Goal: Task Accomplishment & Management: Complete application form

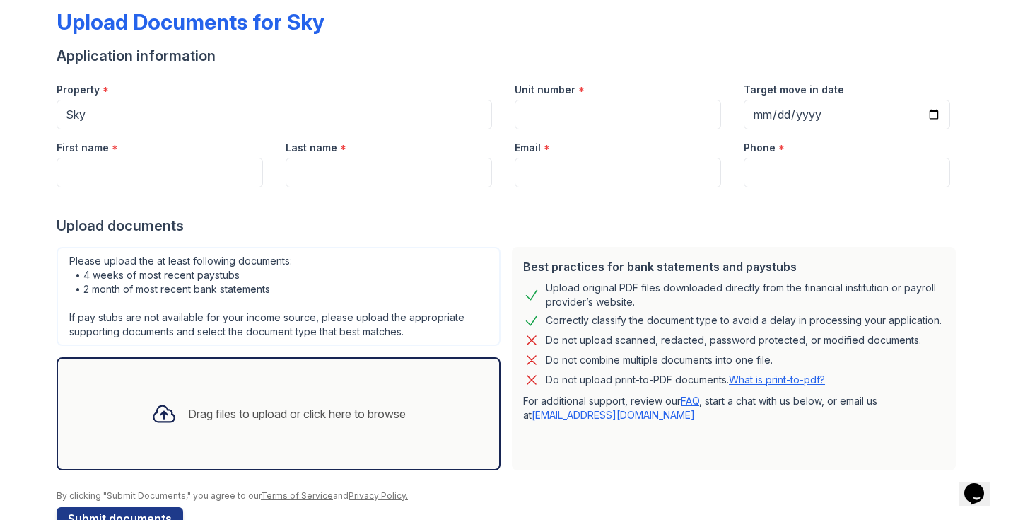
scroll to position [111, 0]
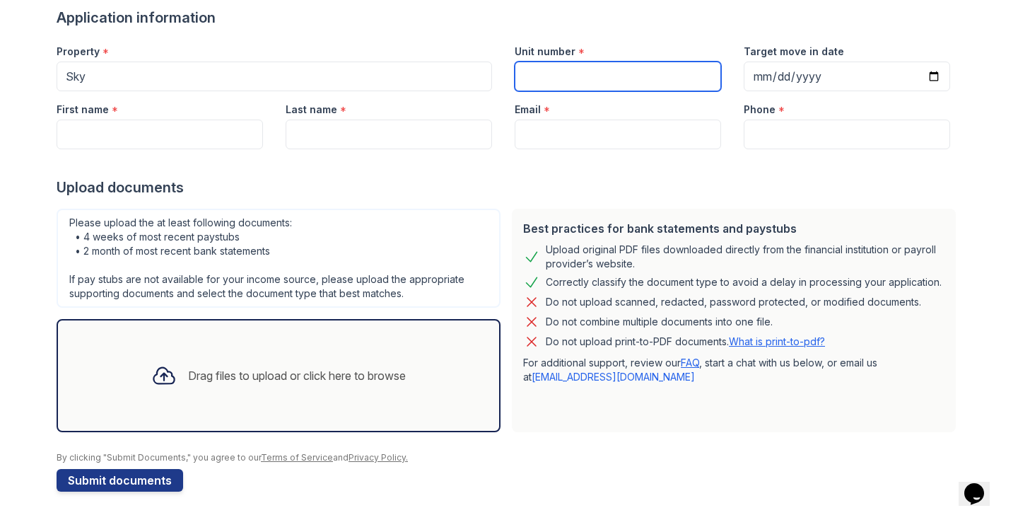
click at [551, 78] on input "Unit number" at bounding box center [618, 77] width 206 height 30
type input "43M"
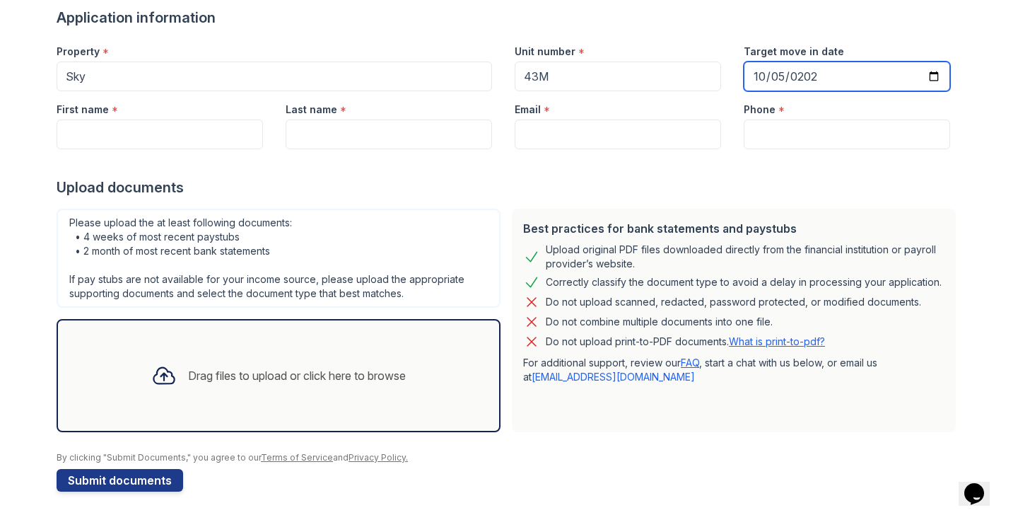
type input "[DATE]"
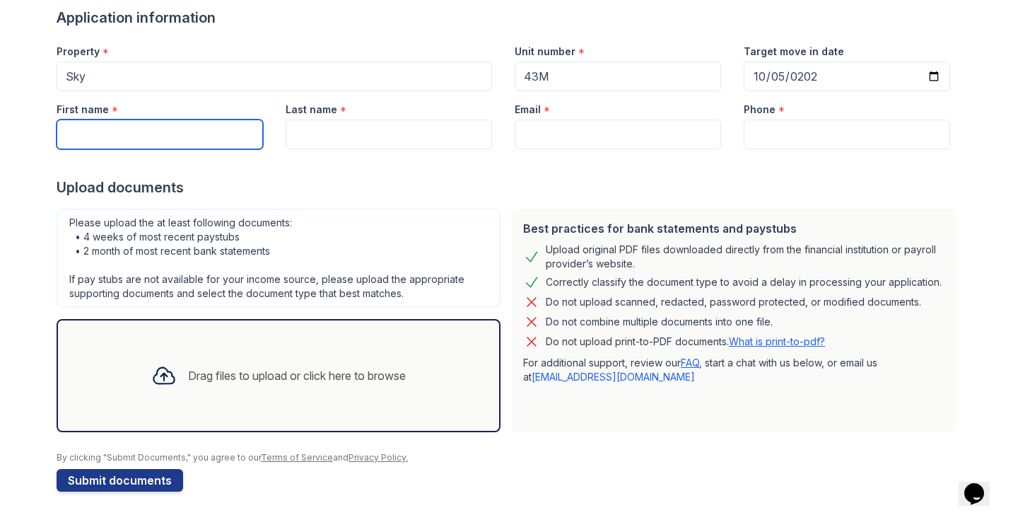
click at [121, 129] on input "First name" at bounding box center [160, 134] width 206 height 30
type input "[PERSON_NAME] [PERSON_NAME]"
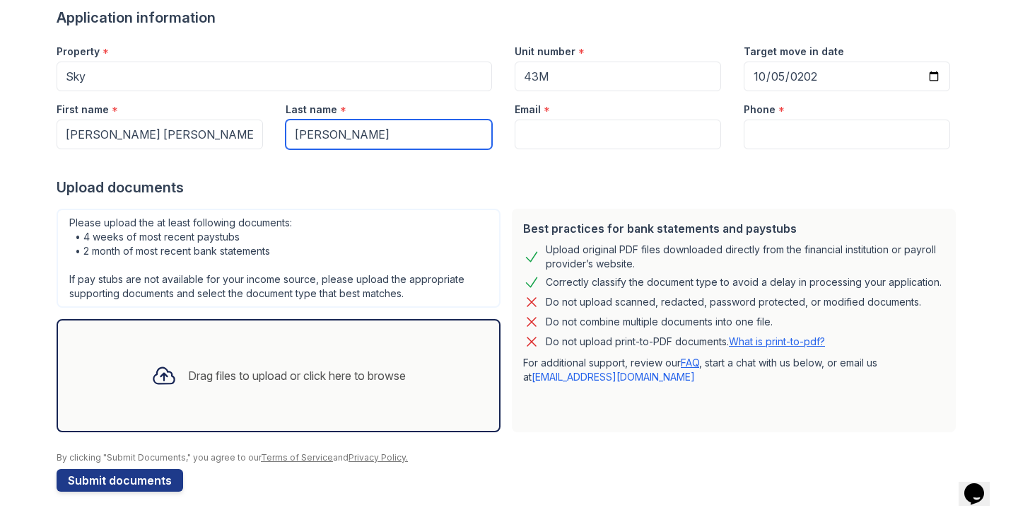
type input "[PERSON_NAME]"
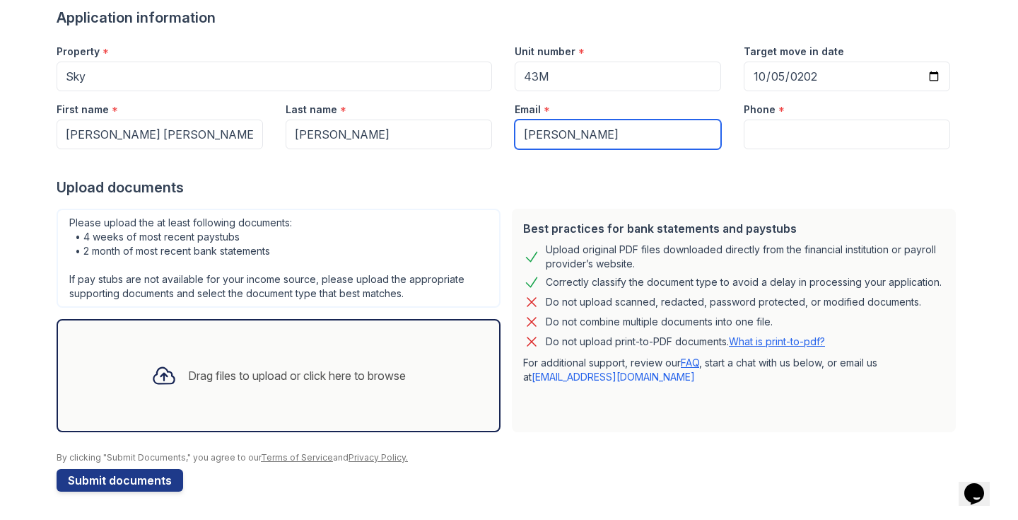
type input "[EMAIL_ADDRESS][DOMAIN_NAME]"
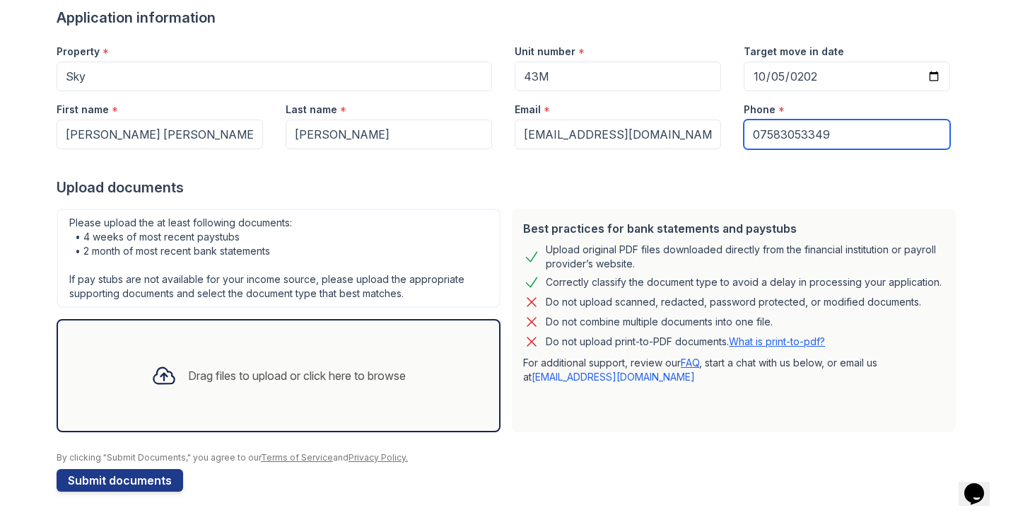
drag, startPoint x: 760, startPoint y: 132, endPoint x: 720, endPoint y: 132, distance: 39.6
click at [721, 132] on div "First name * [PERSON_NAME] [PERSON_NAME] Last name * [PERSON_NAME] Email * [EMA…" at bounding box center [503, 120] width 916 height 58
type input "[PHONE_NUMBER]"
click at [727, 179] on div "Upload documents" at bounding box center [509, 187] width 905 height 20
click at [430, 345] on div "Drag files to upload or click here to browse" at bounding box center [279, 375] width 444 height 113
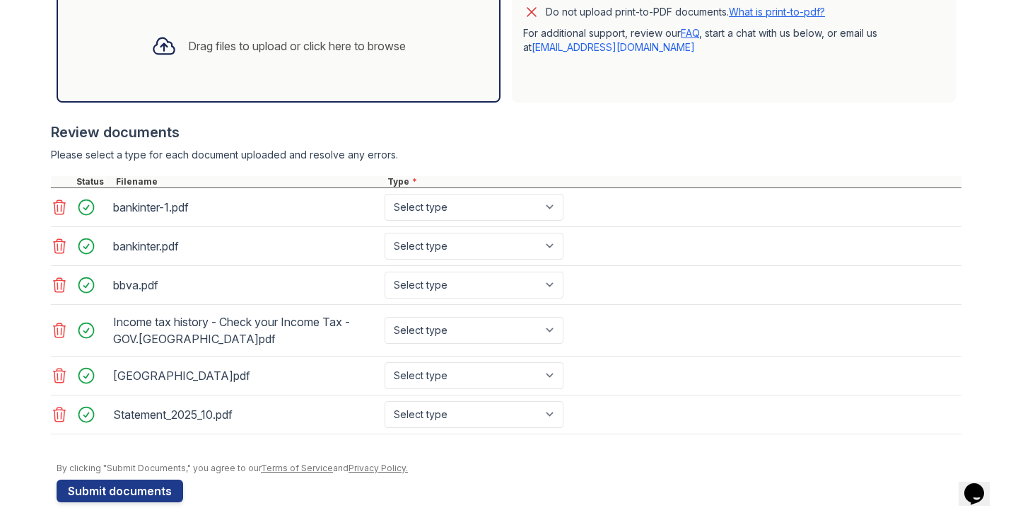
scroll to position [451, 0]
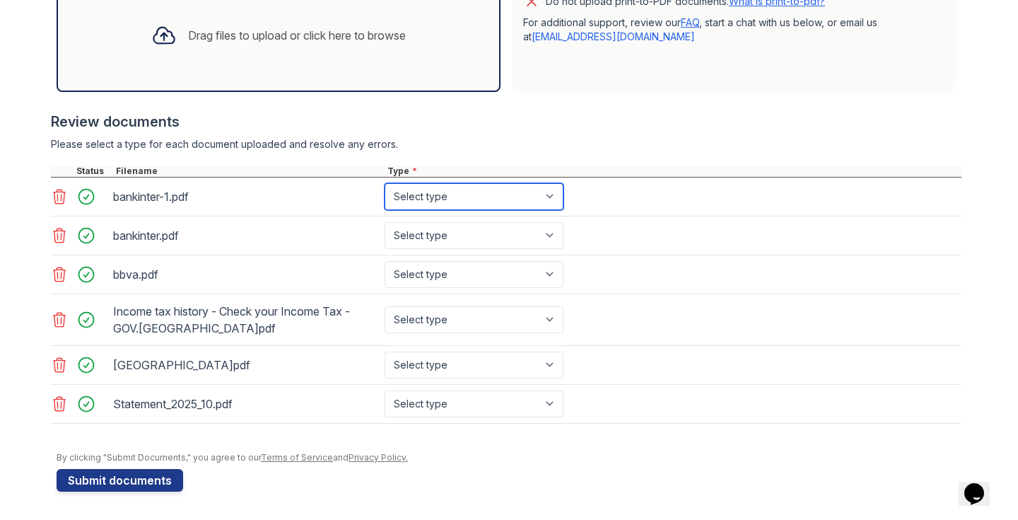
click at [530, 206] on select "Select type Paystub Bank Statement Offer Letter Tax Documents Benefit Award Let…" at bounding box center [474, 196] width 179 height 27
select select "bank_statement"
click at [385, 183] on select "Select type Paystub Bank Statement Offer Letter Tax Documents Benefit Award Let…" at bounding box center [474, 196] width 179 height 27
click at [498, 221] on div "bankinter.pdf Select type Paystub Bank Statement Offer Letter Tax Documents Ben…" at bounding box center [506, 235] width 911 height 39
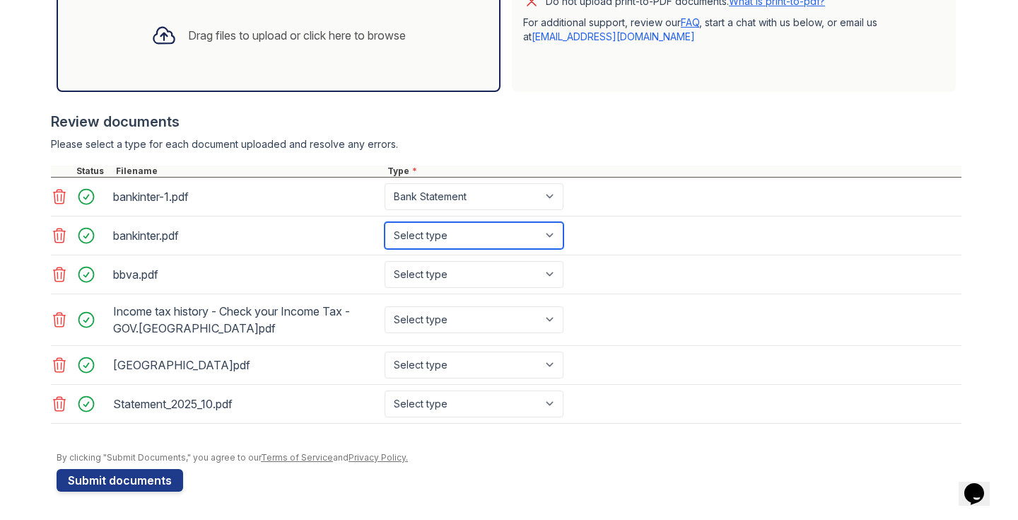
click at [498, 226] on select "Select type Paystub Bank Statement Offer Letter Tax Documents Benefit Award Let…" at bounding box center [474, 235] width 179 height 27
select select "bank_statement"
click at [385, 222] on select "Select type Paystub Bank Statement Offer Letter Tax Documents Benefit Award Let…" at bounding box center [474, 235] width 179 height 27
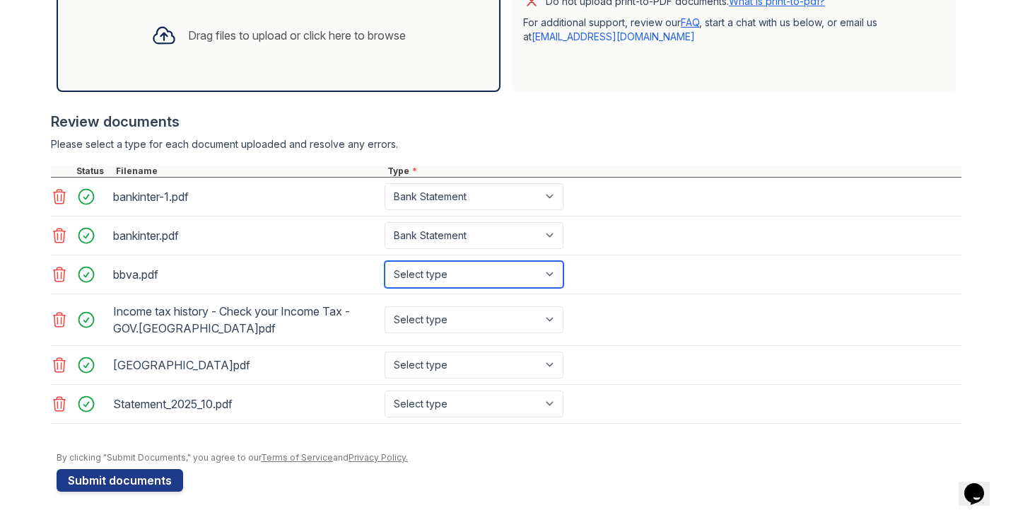
click at [486, 281] on select "Select type Paystub Bank Statement Offer Letter Tax Documents Benefit Award Let…" at bounding box center [474, 274] width 179 height 27
select select "bank_statement"
click at [385, 261] on select "Select type Paystub Bank Statement Offer Letter Tax Documents Benefit Award Let…" at bounding box center [474, 274] width 179 height 27
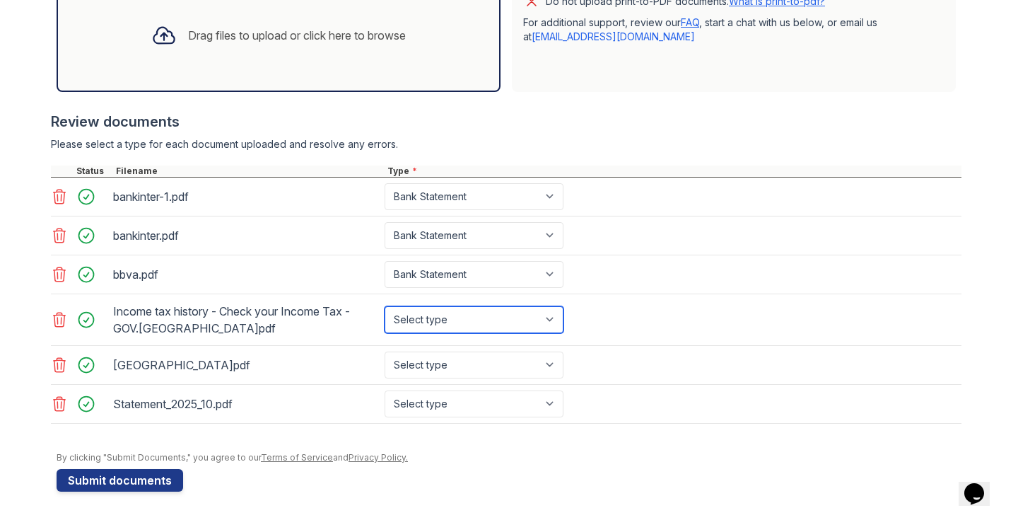
click at [479, 322] on select "Select type Paystub Bank Statement Offer Letter Tax Documents Benefit Award Let…" at bounding box center [474, 319] width 179 height 27
select select "tax_documents"
click at [385, 306] on select "Select type Paystub Bank Statement Offer Letter Tax Documents Benefit Award Let…" at bounding box center [474, 319] width 179 height 27
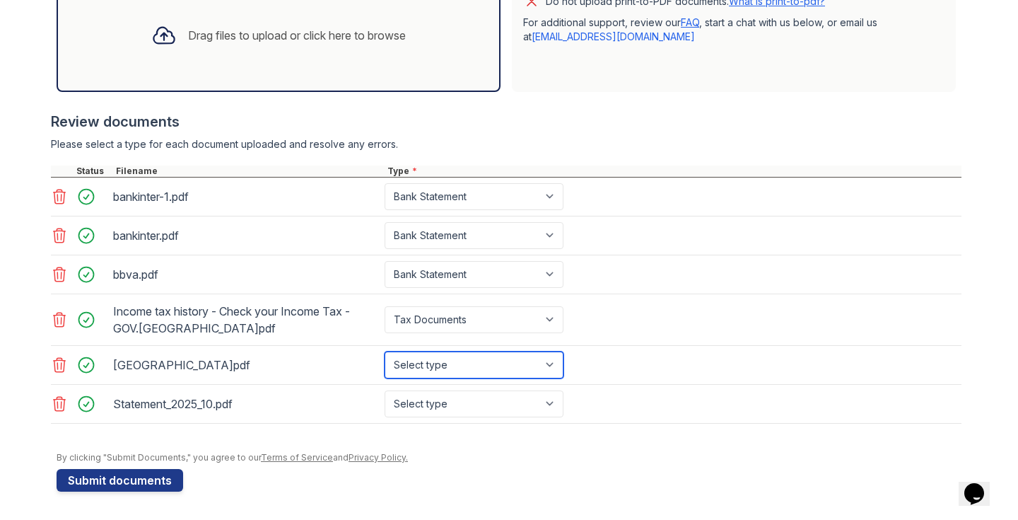
click at [481, 369] on select "Select type Paystub Bank Statement Offer Letter Tax Documents Benefit Award Let…" at bounding box center [474, 364] width 179 height 27
select select "bank_statement"
click at [385, 351] on select "Select type Paystub Bank Statement Offer Letter Tax Documents Benefit Award Let…" at bounding box center [474, 364] width 179 height 27
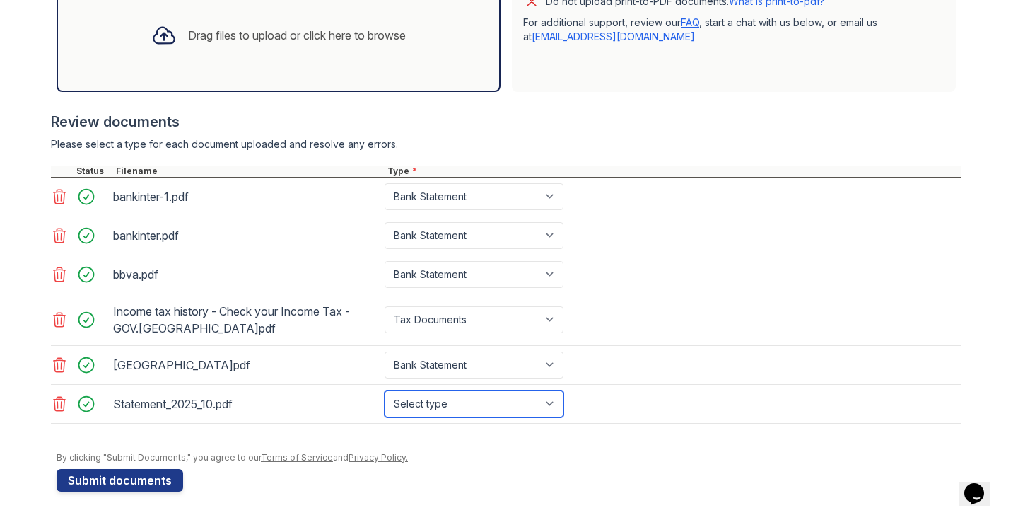
click at [476, 406] on select "Select type Paystub Bank Statement Offer Letter Tax Documents Benefit Award Let…" at bounding box center [474, 403] width 179 height 27
select select "bank_statement"
click at [385, 390] on select "Select type Paystub Bank Statement Offer Letter Tax Documents Benefit Award Let…" at bounding box center [474, 403] width 179 height 27
click at [310, 28] on div "Drag files to upload or click here to browse" at bounding box center [297, 35] width 218 height 17
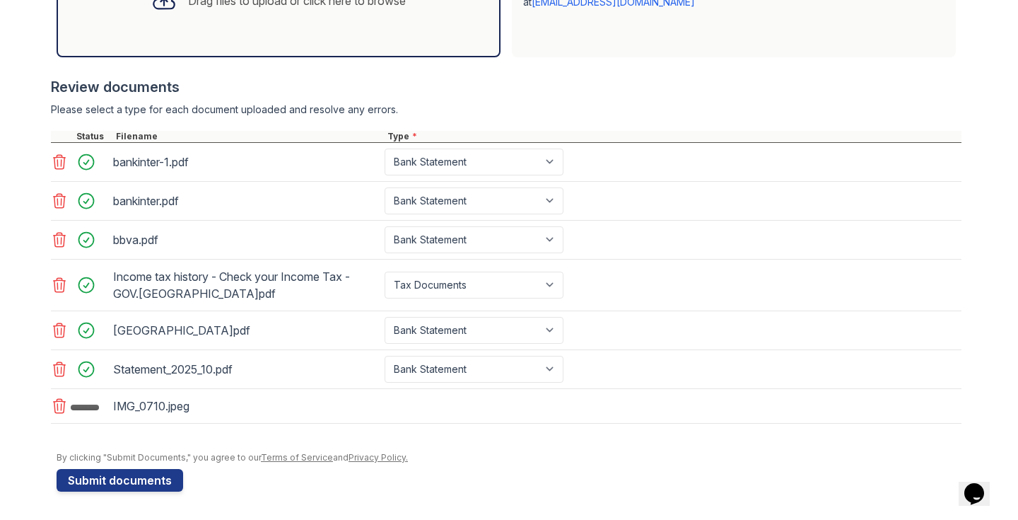
scroll to position [486, 0]
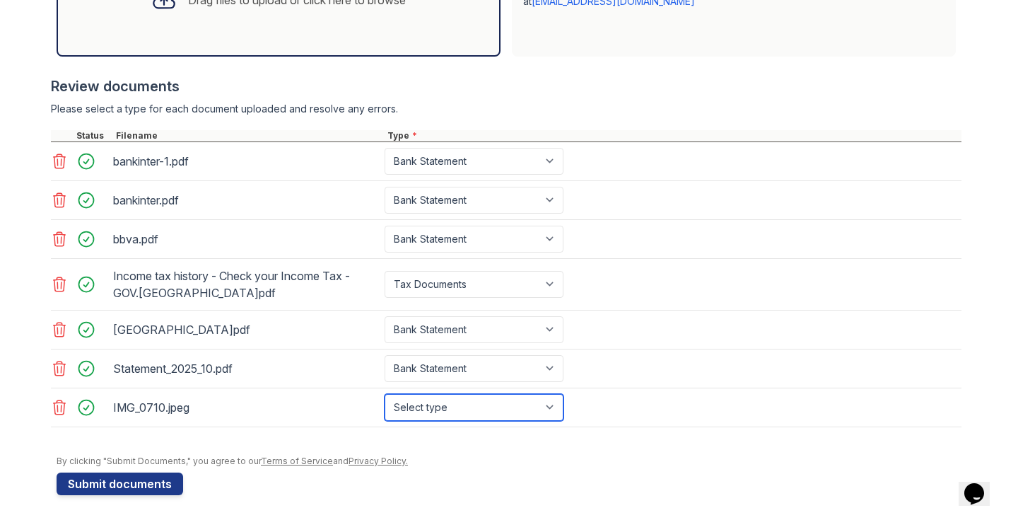
click at [440, 409] on select "Select type Paystub Bank Statement Offer Letter Tax Documents Benefit Award Let…" at bounding box center [474, 407] width 179 height 27
select select "other"
click at [385, 394] on select "Select type Paystub Bank Statement Offer Letter Tax Documents Benefit Award Let…" at bounding box center [474, 407] width 179 height 27
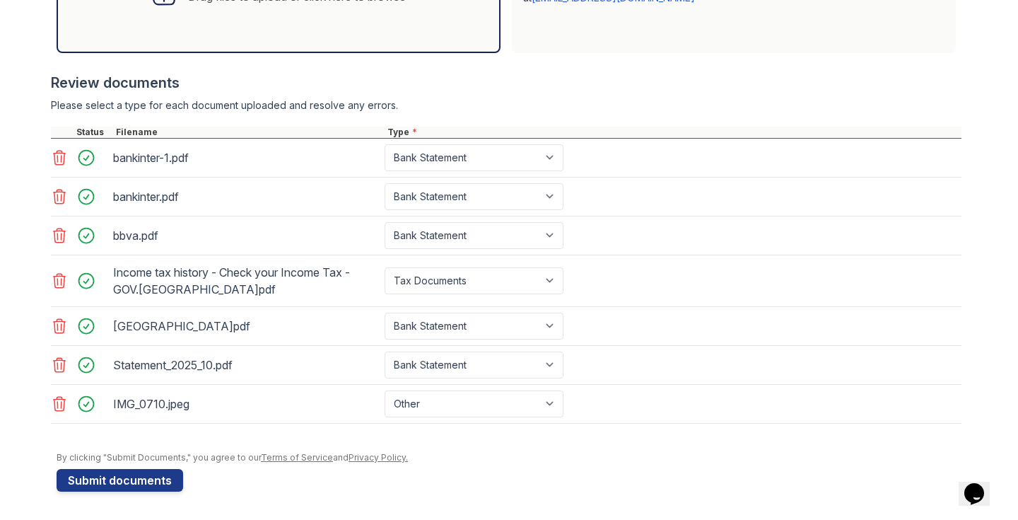
click at [140, 440] on div at bounding box center [509, 445] width 905 height 14
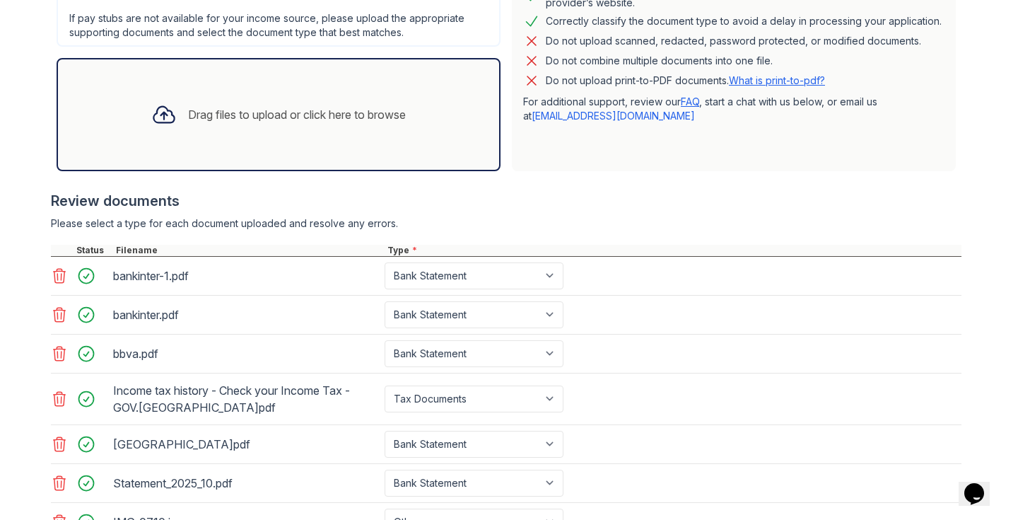
scroll to position [371, 0]
click at [281, 152] on div "Drag files to upload or click here to browse" at bounding box center [279, 115] width 444 height 113
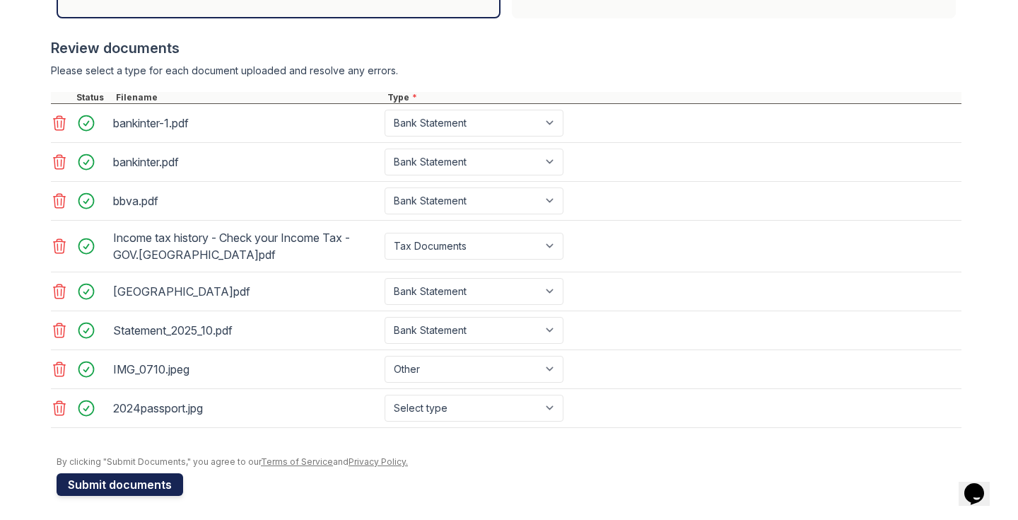
click at [150, 478] on button "Submit documents" at bounding box center [120, 484] width 127 height 23
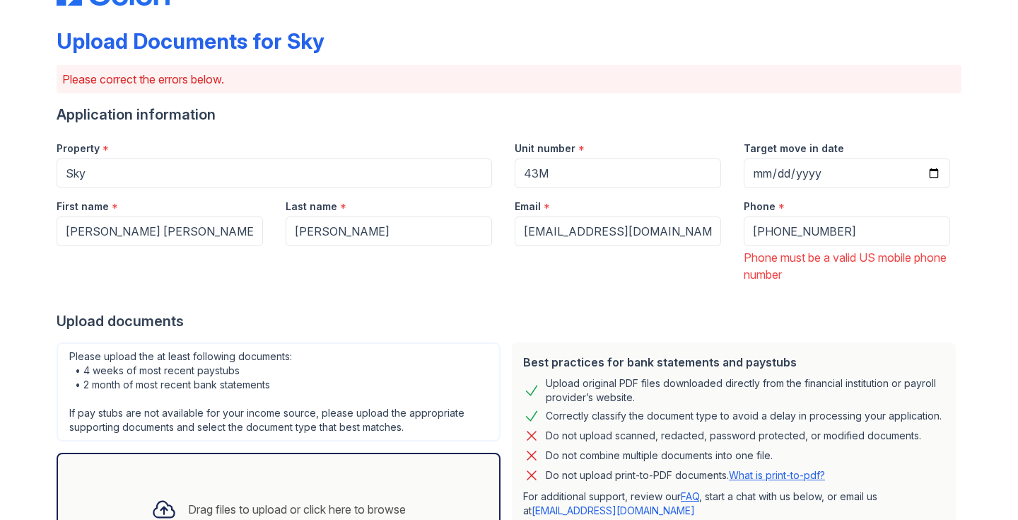
scroll to position [62, 0]
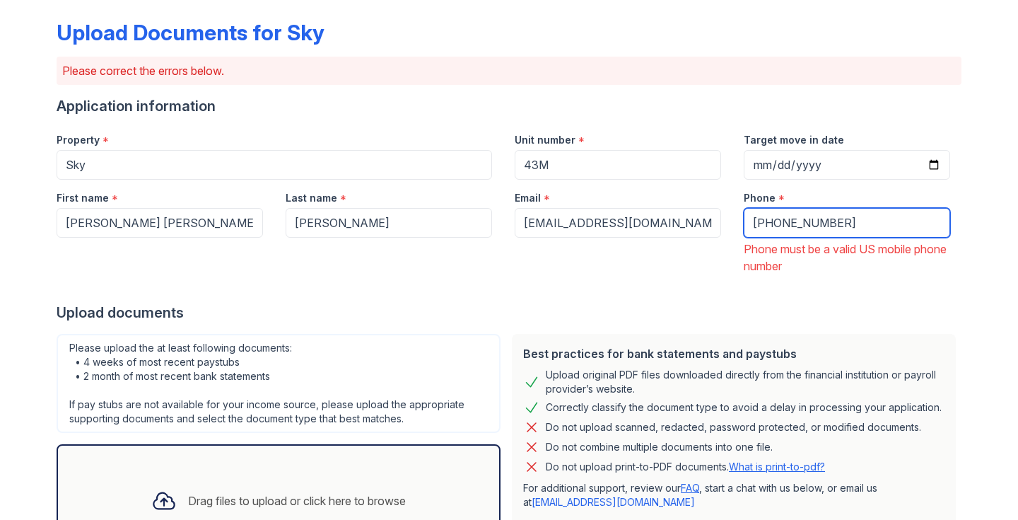
drag, startPoint x: 773, startPoint y: 222, endPoint x: 734, endPoint y: 219, distance: 39.0
click at [734, 219] on div "Phone * [PHONE_NUMBER] Phone must be a valid US mobile phone number" at bounding box center [846, 227] width 229 height 95
type input "7583053349"
click at [801, 221] on input "7583053349" at bounding box center [847, 223] width 206 height 30
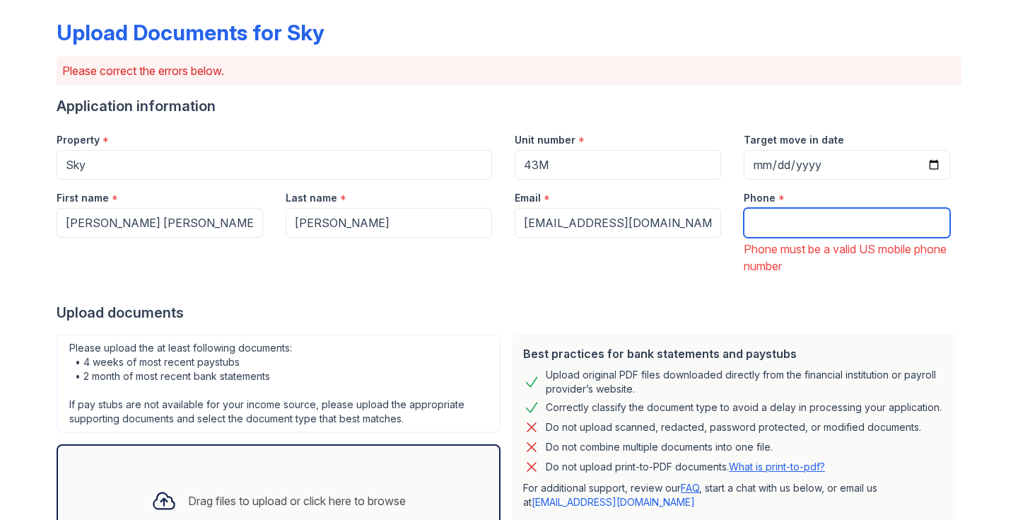
paste input "[PHONE_NUMBER]"
type input "[PHONE_NUMBER]"
click at [525, 405] on icon at bounding box center [531, 407] width 17 height 17
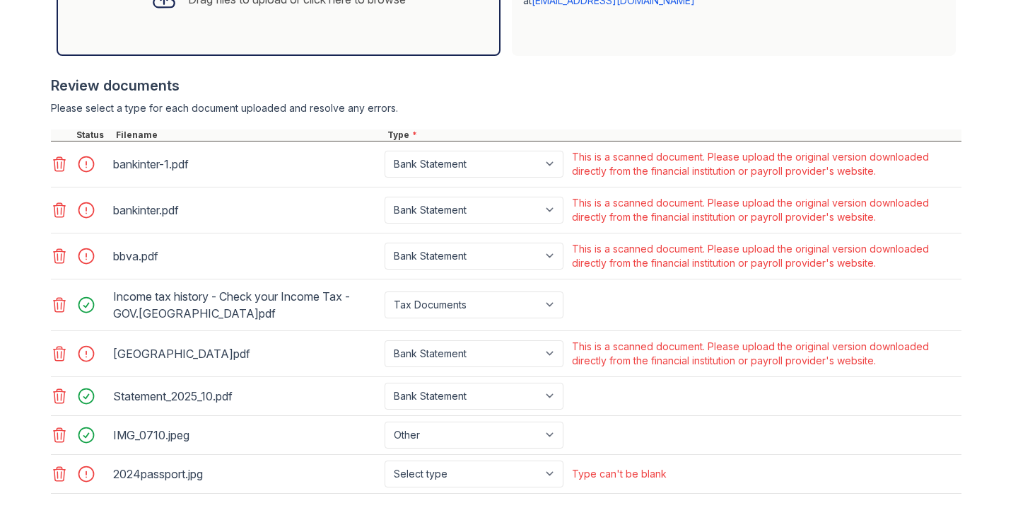
scroll to position [633, 0]
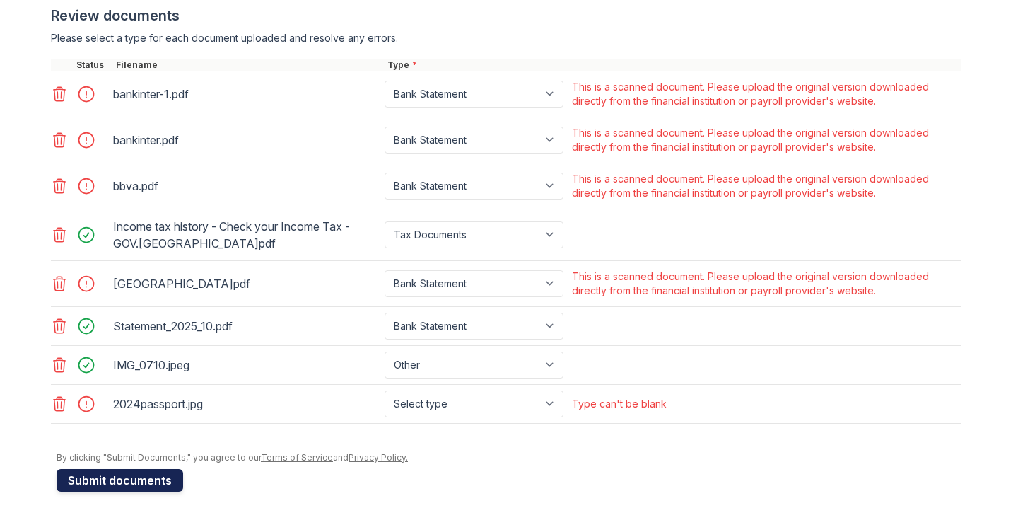
click at [121, 482] on button "Submit documents" at bounding box center [120, 480] width 127 height 23
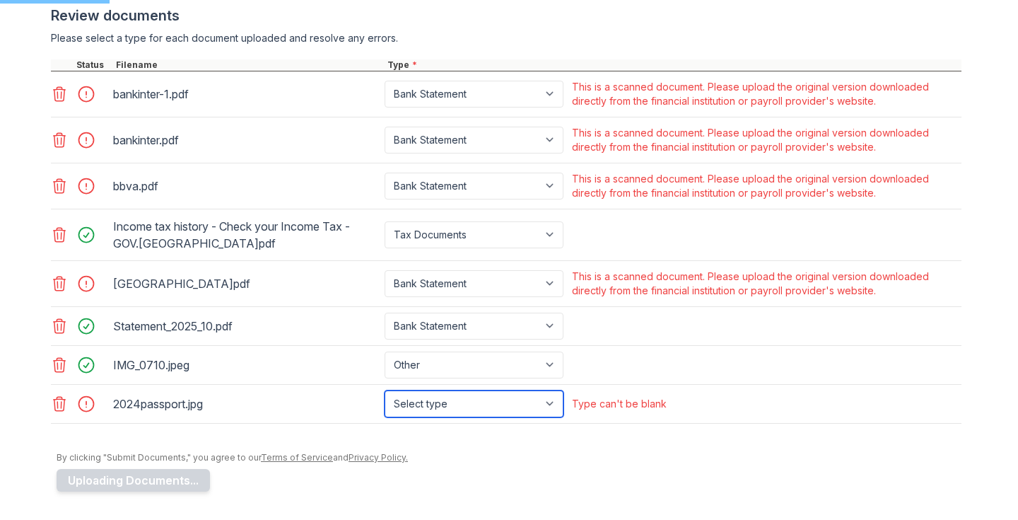
click at [443, 404] on select "Select type Paystub Bank Statement Offer Letter Tax Documents Benefit Award Let…" at bounding box center [474, 403] width 179 height 27
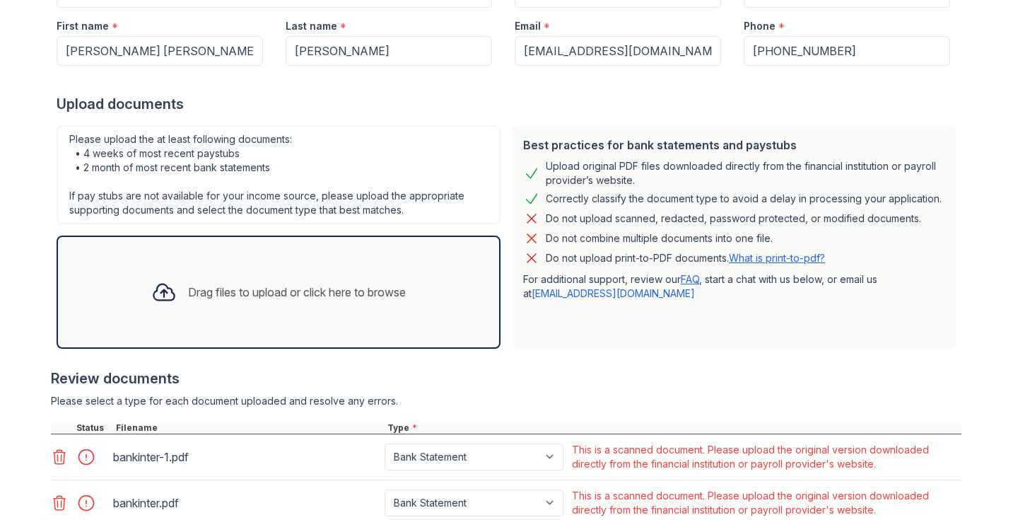
scroll to position [597, 0]
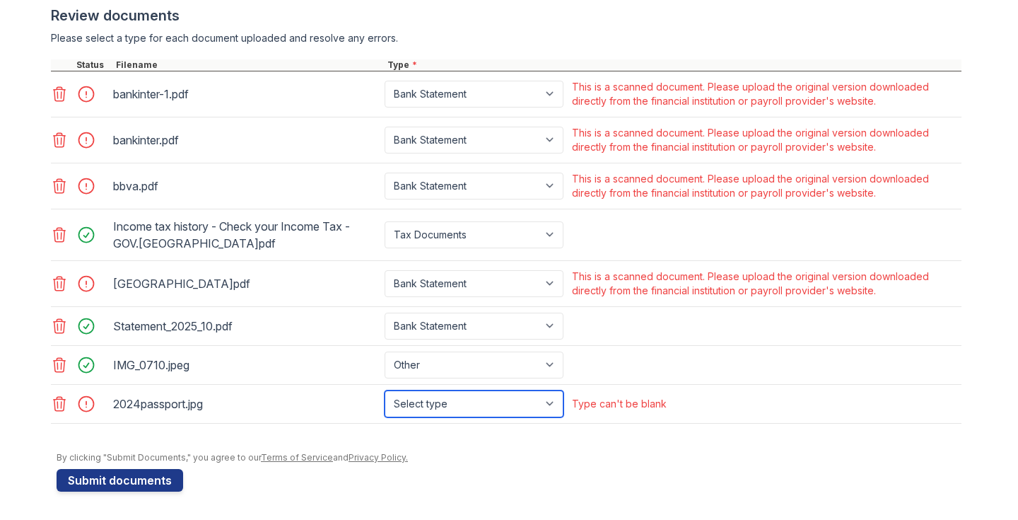
click at [458, 403] on select "Select type Paystub Bank Statement Offer Letter Tax Documents Benefit Award Let…" at bounding box center [474, 403] width 179 height 27
select select "other"
click at [385, 390] on select "Select type Paystub Bank Statement Offer Letter Tax Documents Benefit Award Let…" at bounding box center [474, 403] width 179 height 27
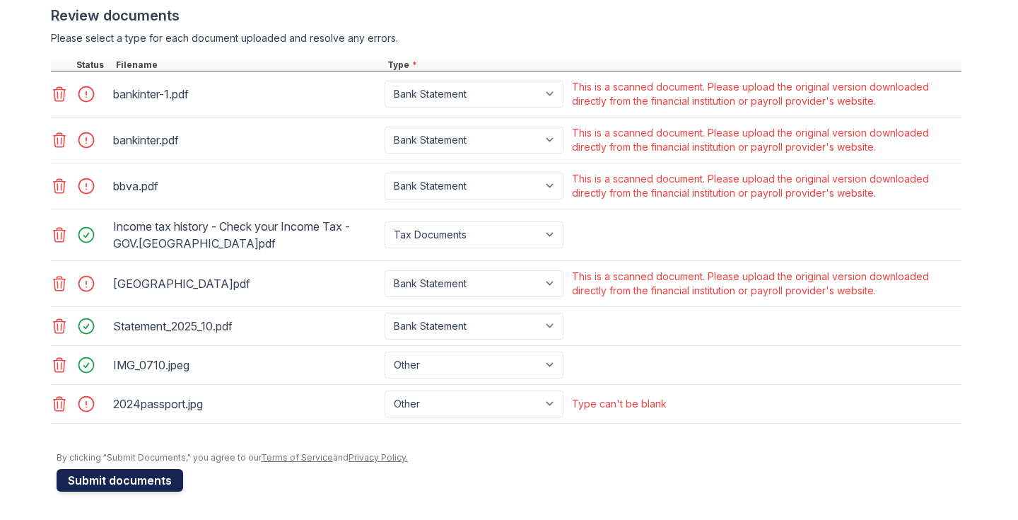
click at [162, 474] on button "Submit documents" at bounding box center [120, 480] width 127 height 23
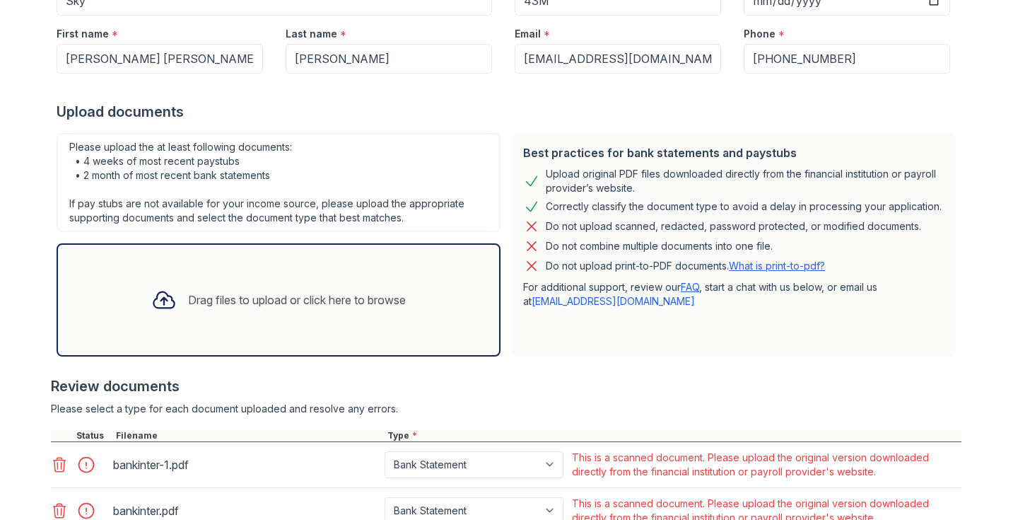
scroll to position [424, 0]
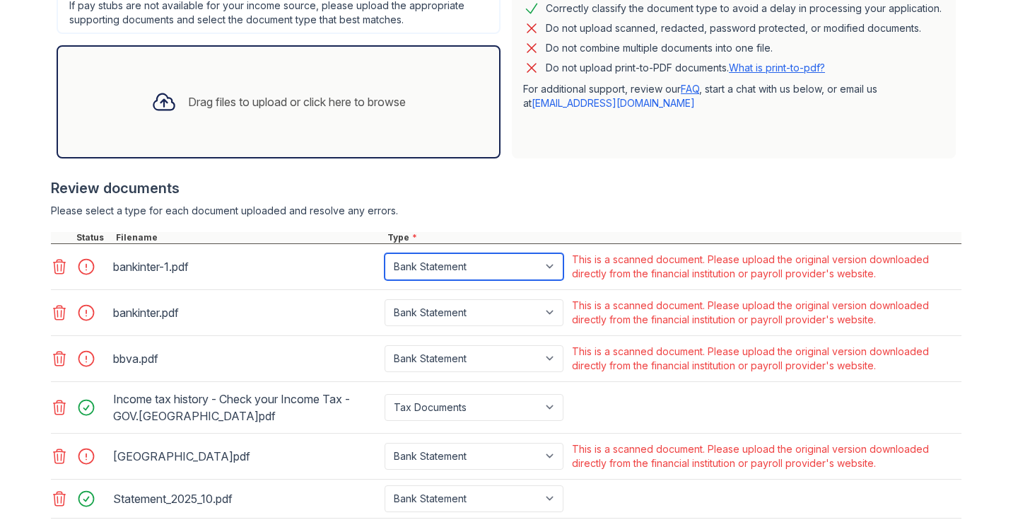
click at [503, 267] on select "Paystub Bank Statement Offer Letter Tax Documents Benefit Award Letter Investme…" at bounding box center [474, 266] width 179 height 27
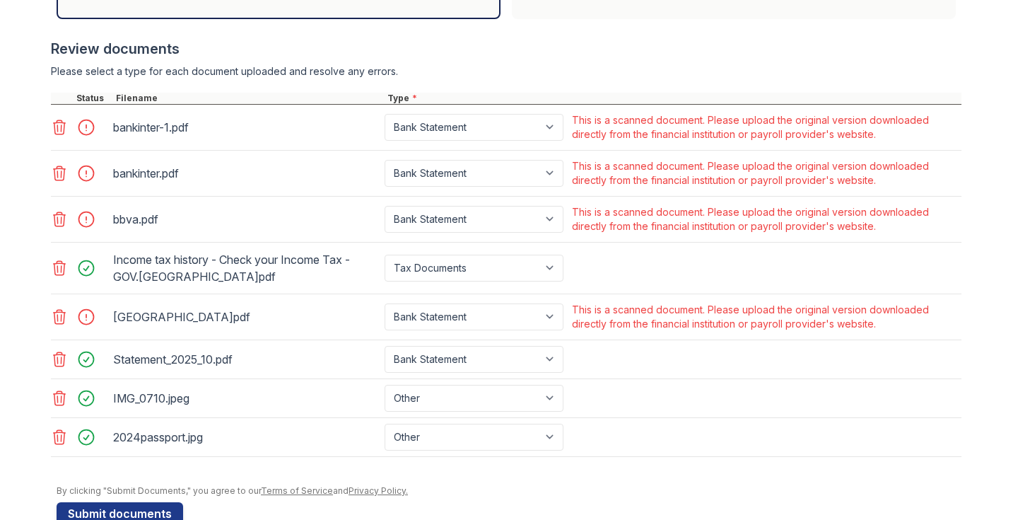
scroll to position [597, 0]
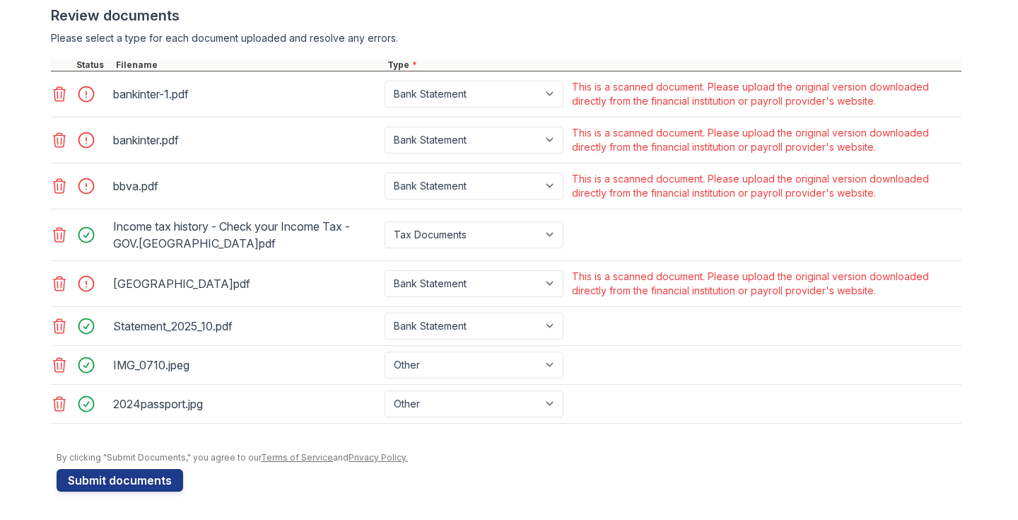
click at [58, 278] on icon at bounding box center [60, 283] width 12 height 14
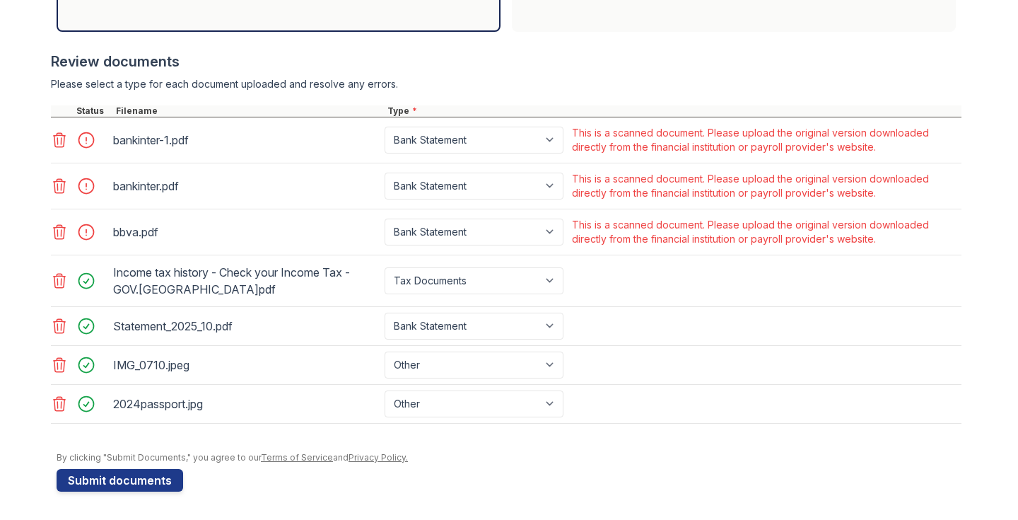
click at [61, 180] on icon at bounding box center [60, 186] width 12 height 14
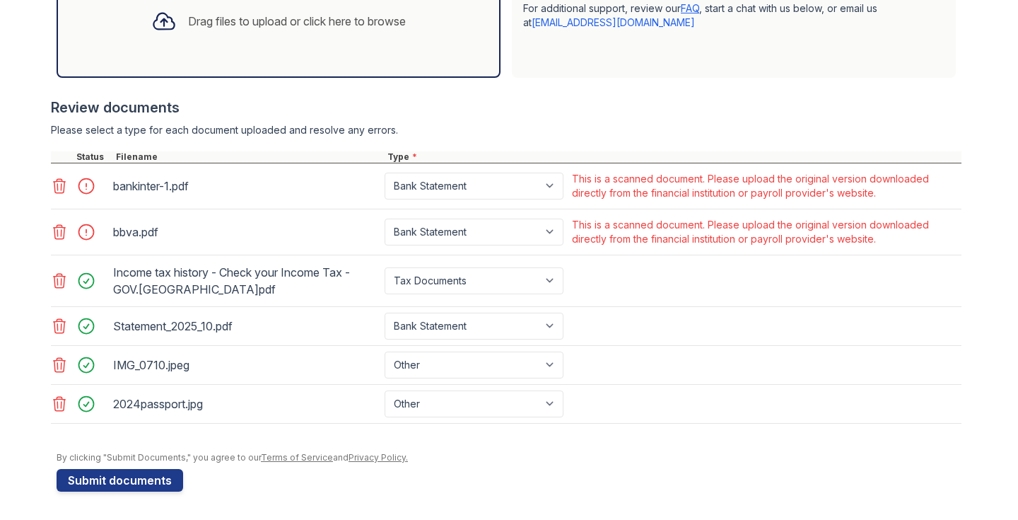
click at [61, 181] on icon at bounding box center [60, 186] width 12 height 14
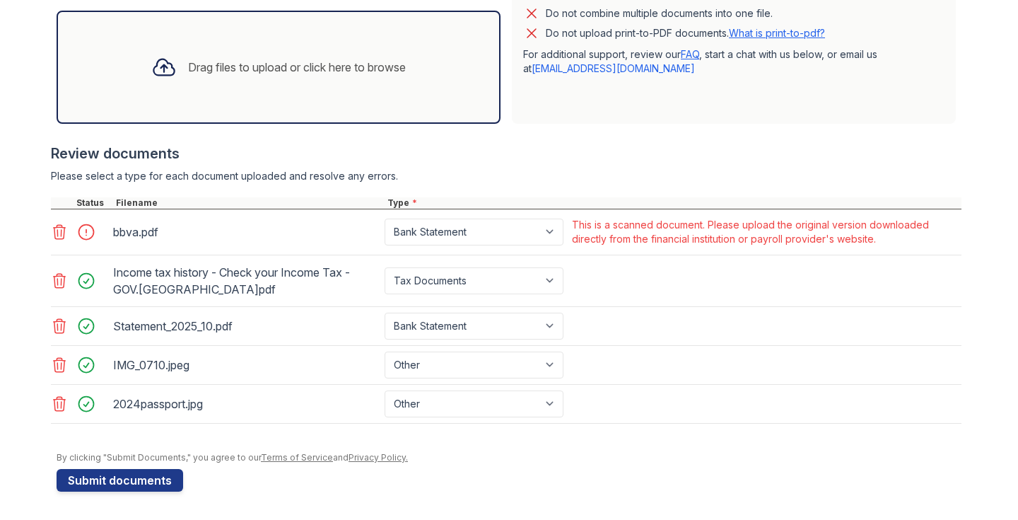
click at [59, 222] on div at bounding box center [61, 232] width 20 height 20
click at [57, 231] on icon at bounding box center [59, 231] width 17 height 17
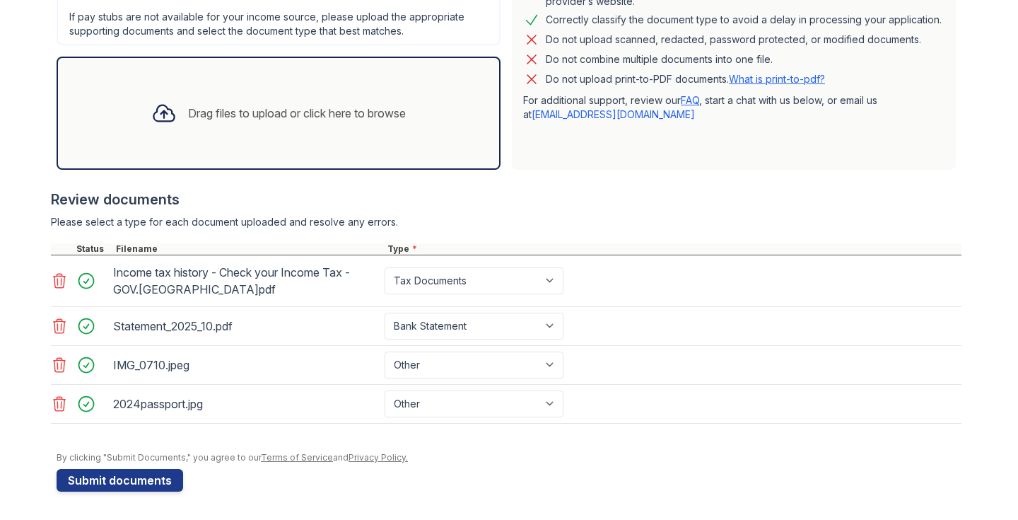
scroll to position [413, 0]
click at [119, 472] on button "Submit documents" at bounding box center [120, 480] width 127 height 23
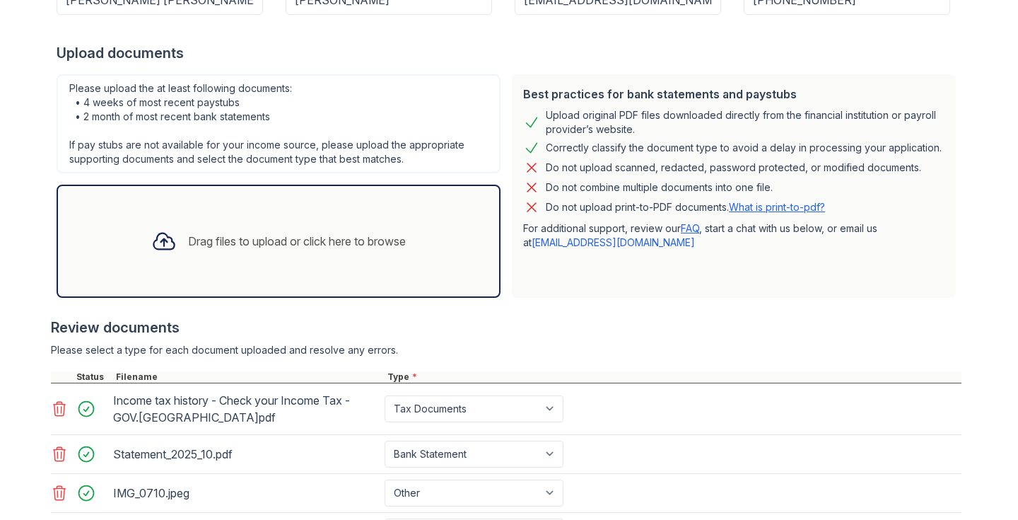
scroll to position [458, 0]
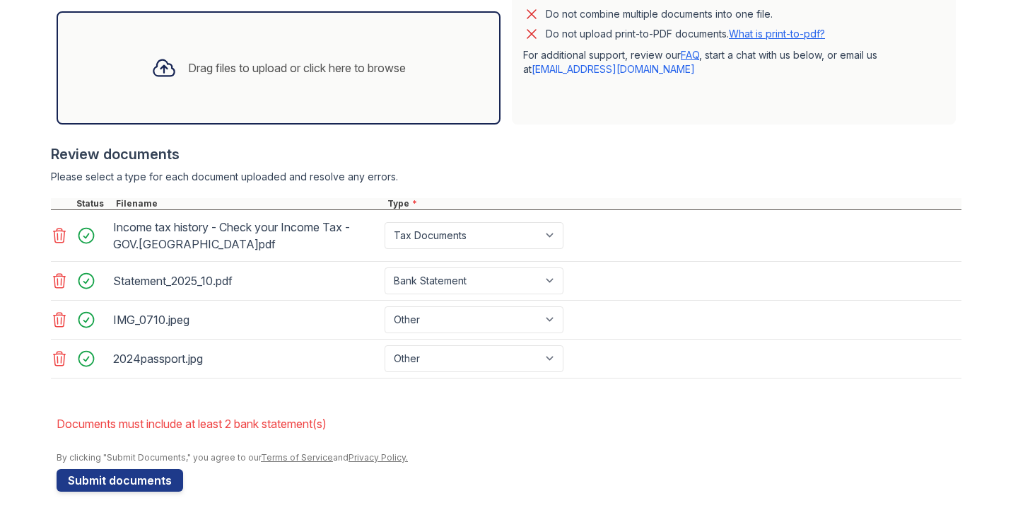
click at [380, 83] on div "Drag files to upload or click here to browse" at bounding box center [278, 68] width 277 height 48
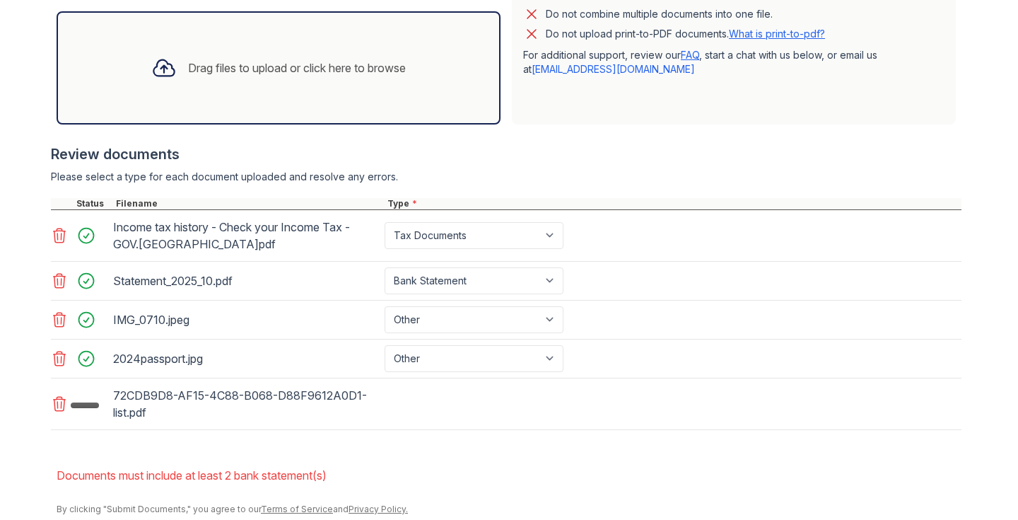
scroll to position [510, 0]
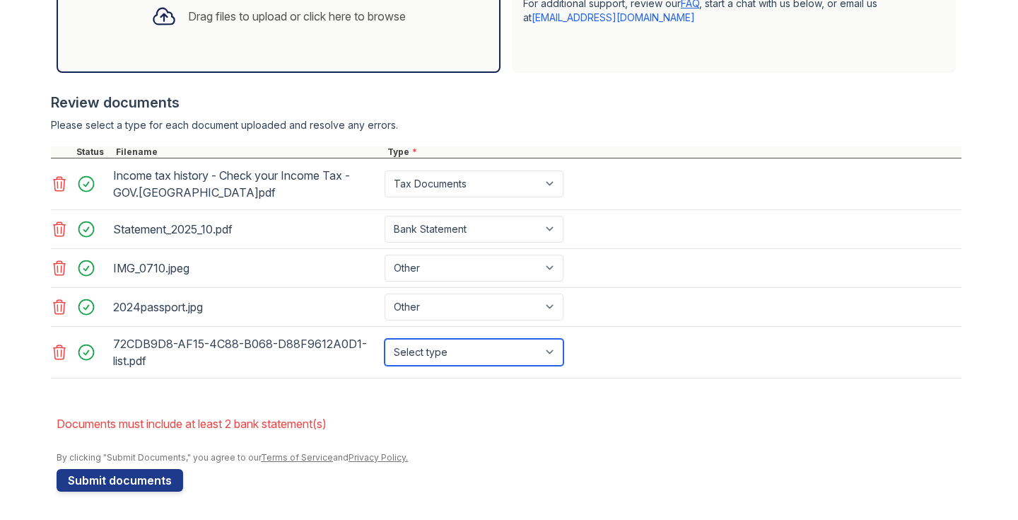
click at [490, 352] on select "Select type Paystub Bank Statement Offer Letter Tax Documents Benefit Award Let…" at bounding box center [474, 352] width 179 height 27
select select "bank_statement"
click at [385, 339] on select "Select type Paystub Bank Statement Offer Letter Tax Documents Benefit Award Let…" at bounding box center [474, 352] width 179 height 27
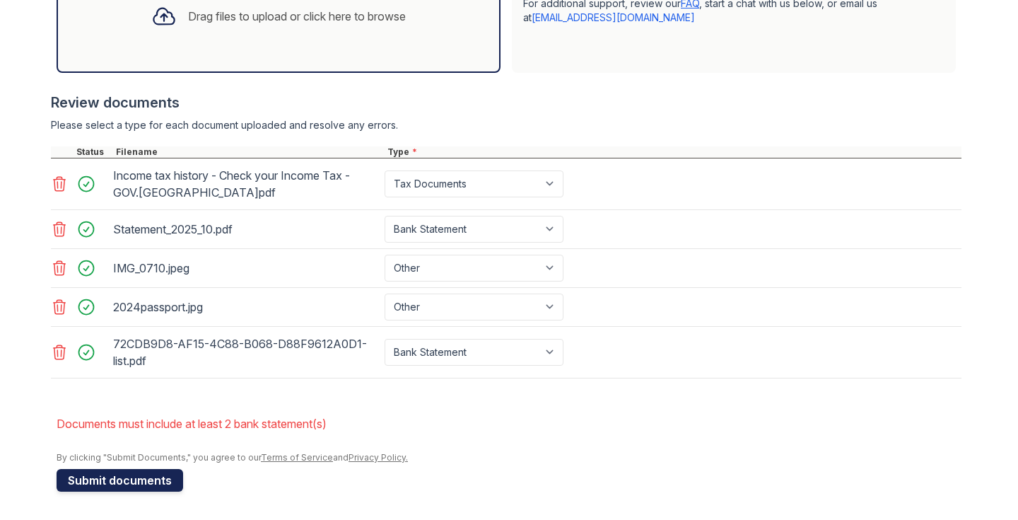
click at [155, 477] on button "Submit documents" at bounding box center [120, 480] width 127 height 23
